Goal: Find specific page/section: Find specific page/section

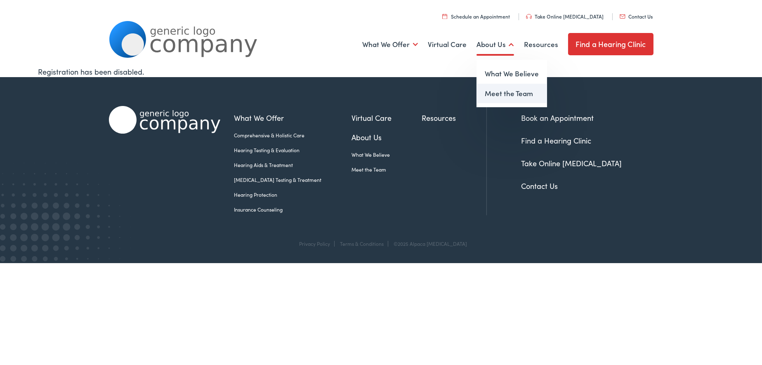
click at [507, 93] on link "Meet the Team" at bounding box center [512, 94] width 71 height 20
